Goal: Information Seeking & Learning: Learn about a topic

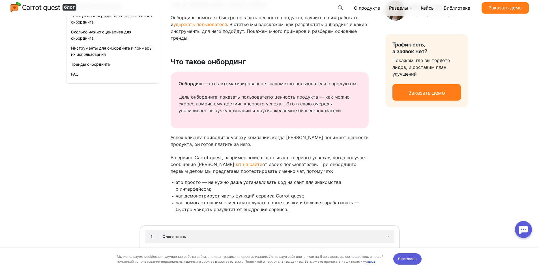
click at [287, 126] on div "Онбординг — это автоматизированное знакомство пользователя с продуктом. Цель он…" at bounding box center [270, 100] width 198 height 56
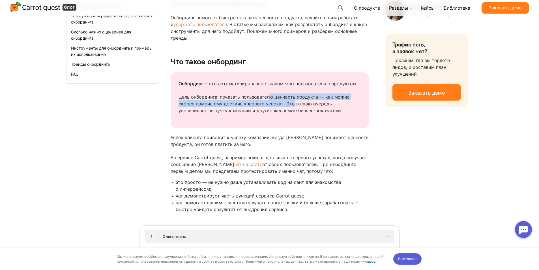
drag, startPoint x: 269, startPoint y: 99, endPoint x: 292, endPoint y: 105, distance: 24.3
click at [292, 105] on p "Цель онбординга: показать пользователю ценность продукта — как можно скорее пом…" at bounding box center [270, 103] width 182 height 20
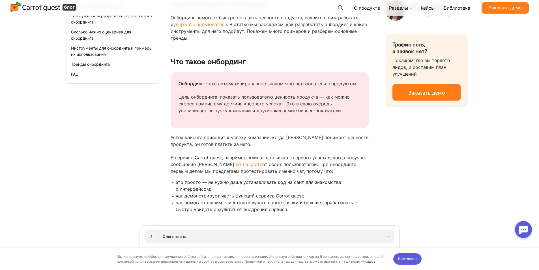
click at [313, 110] on p "Цель онбординга: показать пользователю ценность продукта — как можно скорее пом…" at bounding box center [270, 103] width 182 height 20
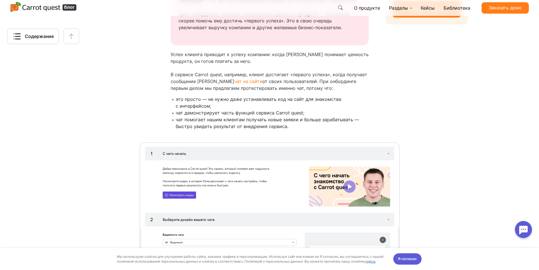
scroll to position [411, 0]
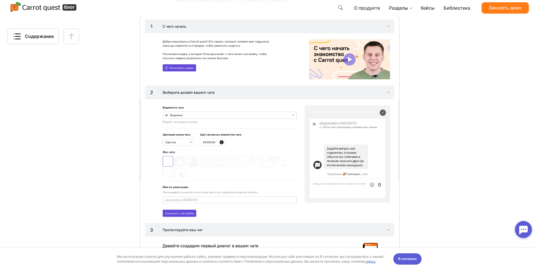
scroll to position [553, 0]
